Goal: Task Accomplishment & Management: Use online tool/utility

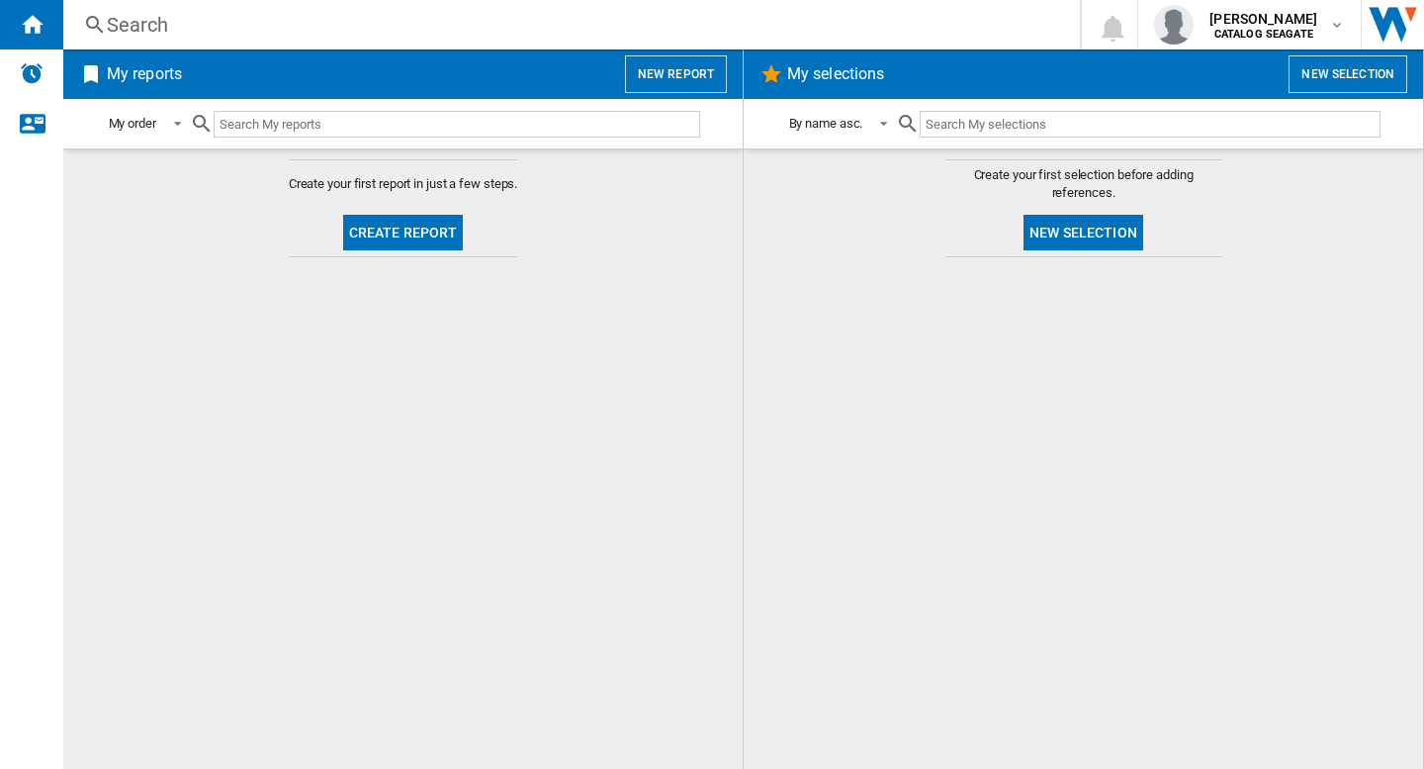
click at [595, 2] on div "Search Search 0 [PERSON_NAME] CATALOG [GEOGRAPHIC_DATA] CATALOG [GEOGRAPHIC_DAT…" at bounding box center [743, 24] width 1361 height 49
click at [565, 49] on div "My reports New report" at bounding box center [403, 73] width 680 height 49
click at [558, 29] on div "Search" at bounding box center [568, 25] width 922 height 28
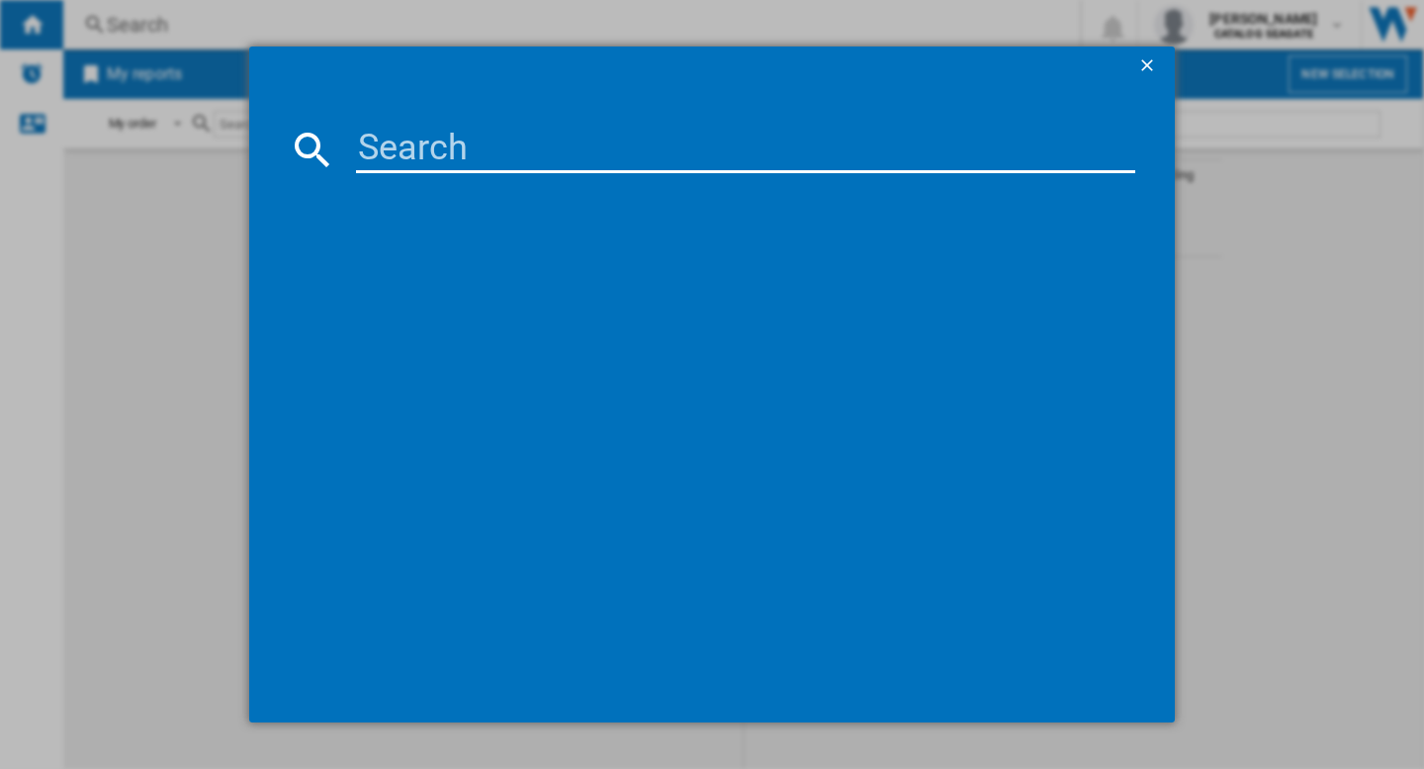
click at [576, 163] on input at bounding box center [746, 149] width 780 height 47
type input "western"
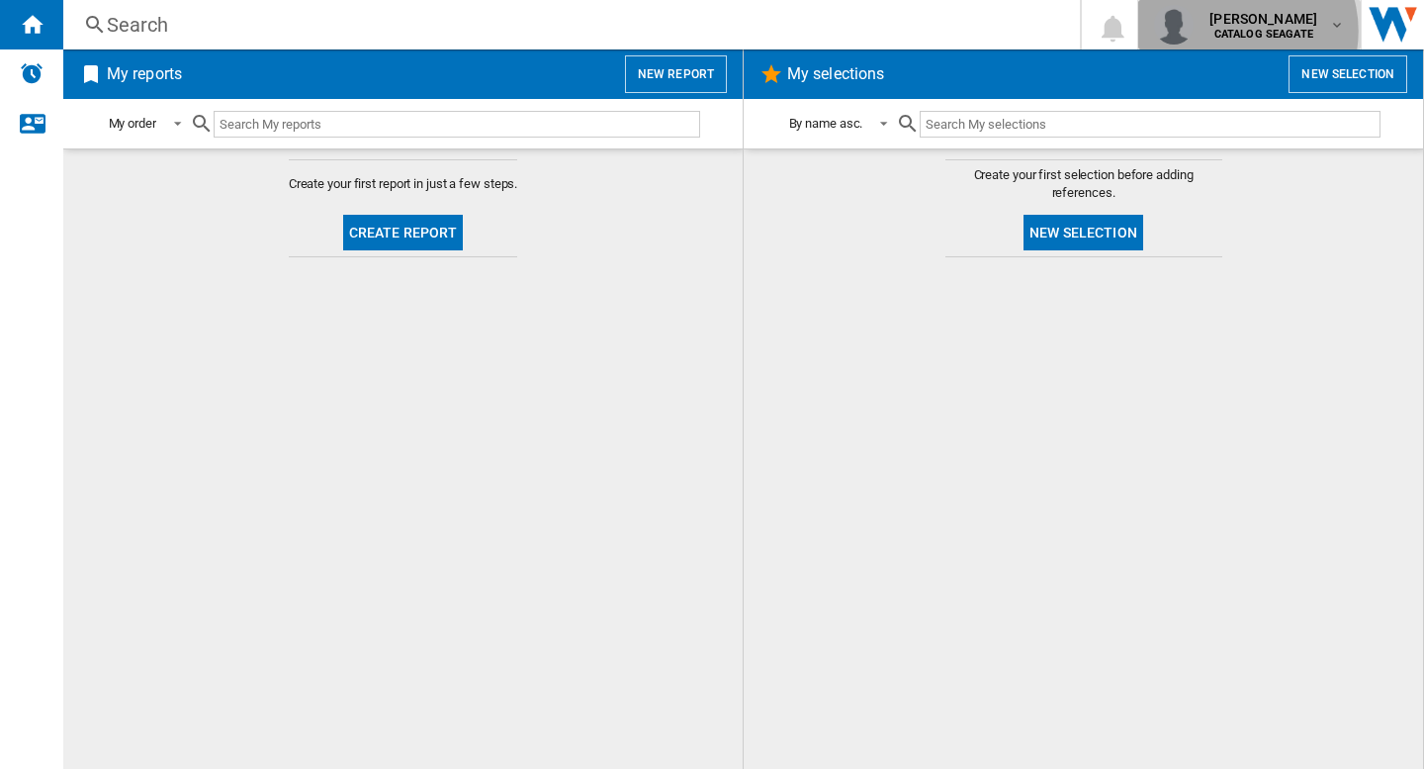
click at [1243, 31] on b "CATALOG SEAGATE" at bounding box center [1264, 34] width 99 height 13
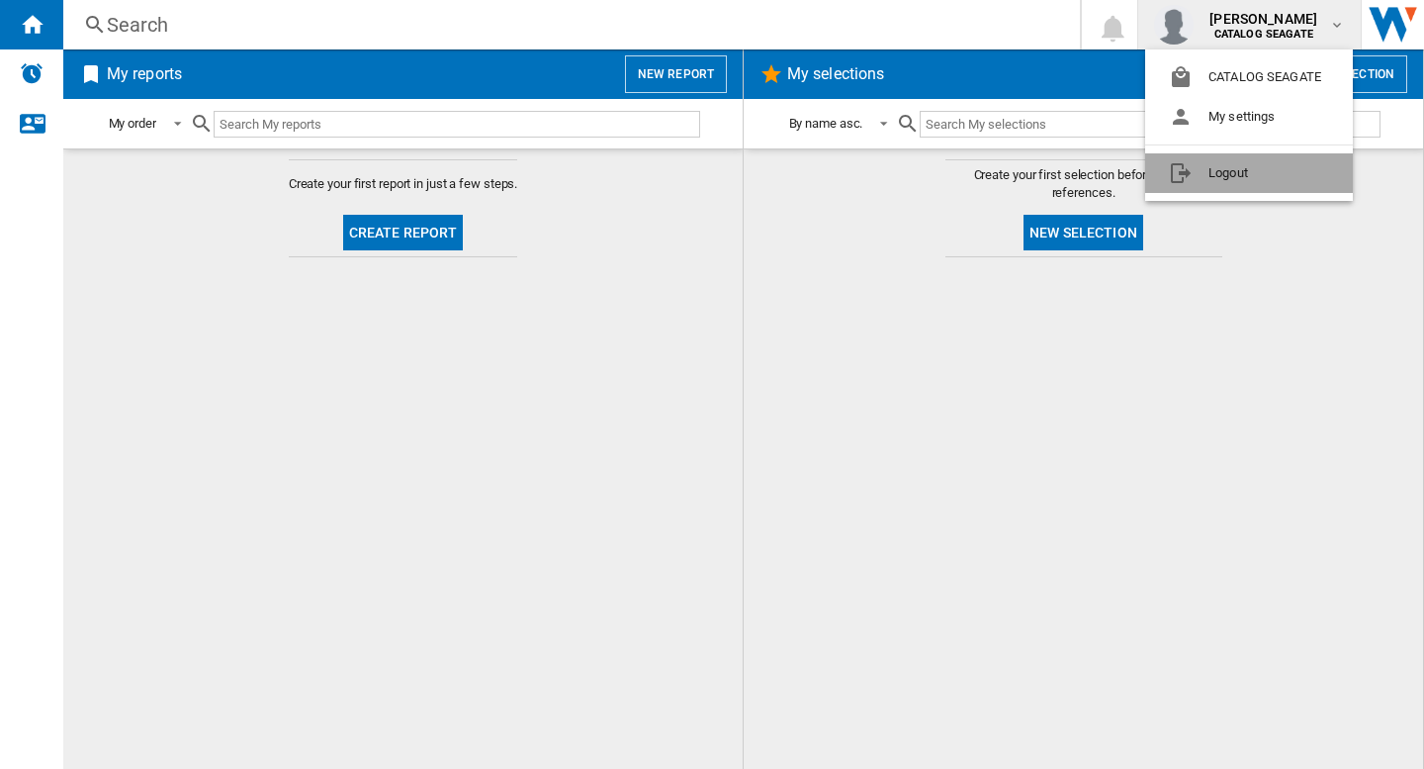
click at [1224, 180] on button "Logout" at bounding box center [1250, 173] width 208 height 40
